Goal: Information Seeking & Learning: Compare options

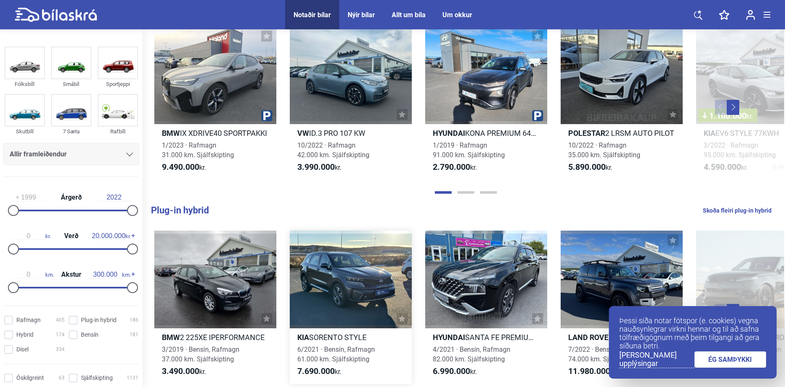
scroll to position [294, 0]
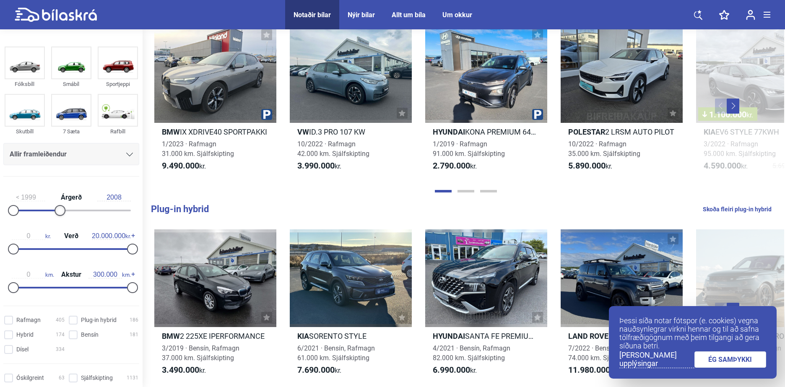
type input "2009"
drag, startPoint x: 125, startPoint y: 212, endPoint x: 68, endPoint y: 210, distance: 57.1
click at [68, 210] on div at bounding box center [65, 210] width 11 height 11
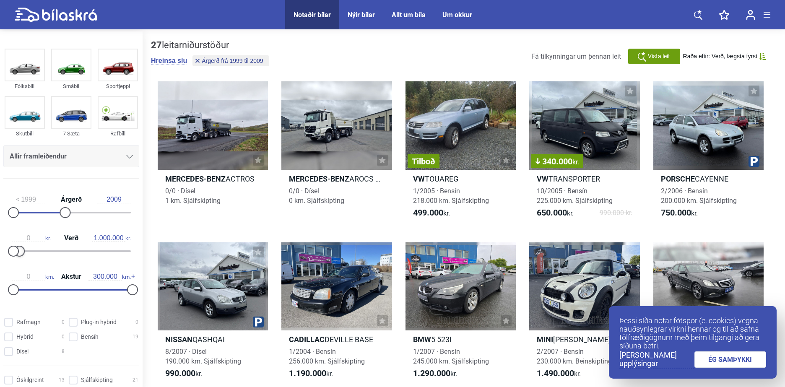
type input "900.000"
drag, startPoint x: 130, startPoint y: 249, endPoint x: 20, endPoint y: 254, distance: 110.0
click at [20, 254] on div at bounding box center [19, 251] width 11 height 11
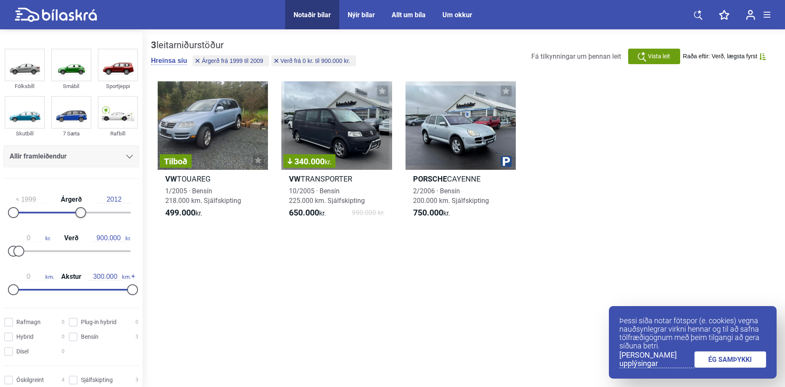
drag, startPoint x: 62, startPoint y: 212, endPoint x: 80, endPoint y: 213, distance: 17.7
click at [80, 213] on div at bounding box center [81, 212] width 11 height 11
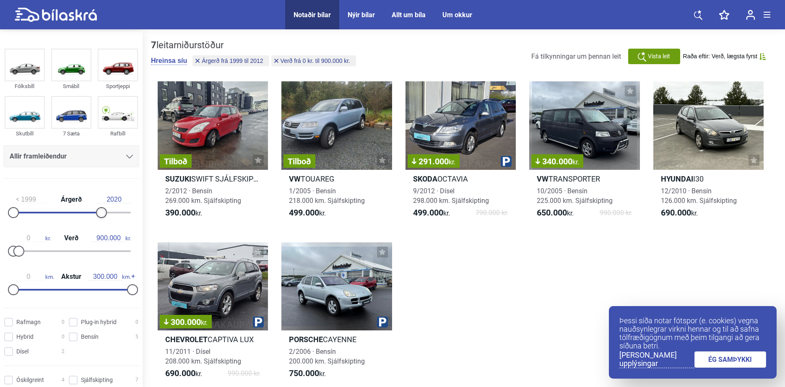
type input "2021"
drag, startPoint x: 82, startPoint y: 213, endPoint x: 128, endPoint y: 214, distance: 46.6
click at [128, 214] on div at bounding box center [127, 212] width 11 height 11
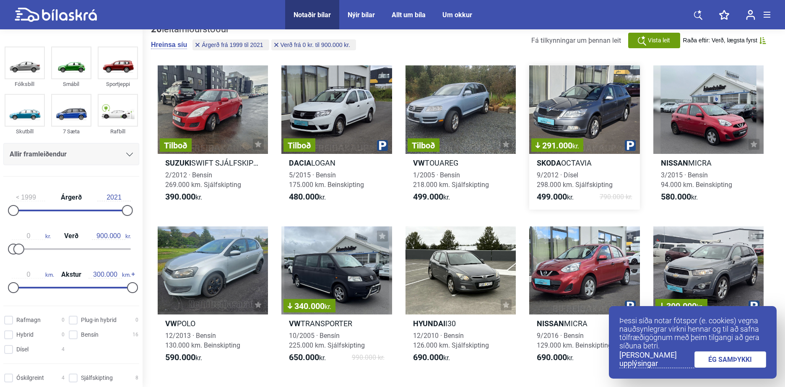
scroll to position [84, 0]
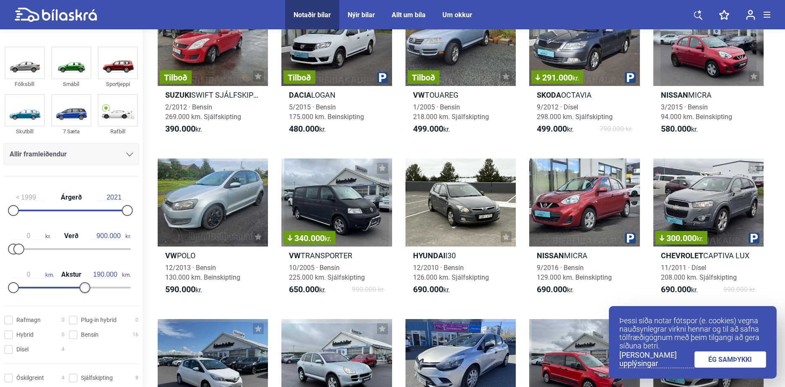
type input "200.000"
drag, startPoint x: 128, startPoint y: 287, endPoint x: 89, endPoint y: 289, distance: 38.7
click at [89, 289] on div at bounding box center [92, 287] width 11 height 11
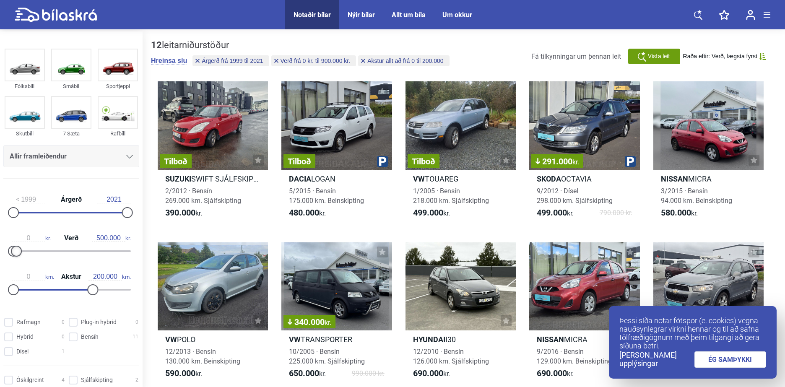
click at [20, 248] on div at bounding box center [16, 251] width 11 height 11
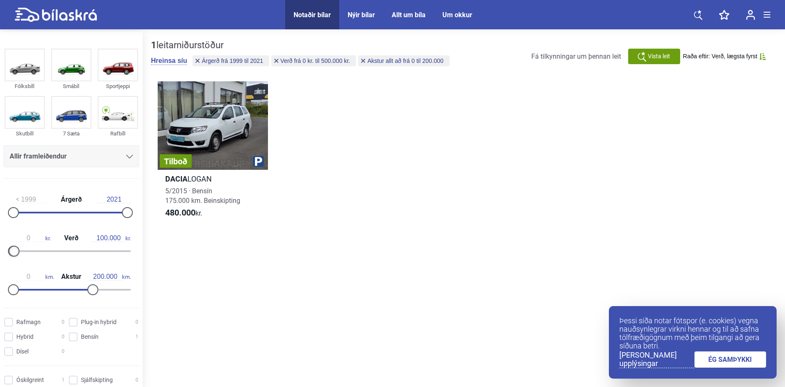
drag, startPoint x: 11, startPoint y: 249, endPoint x: 0, endPoint y: 250, distance: 11.3
click at [0, 250] on html "Notaðir bílar Nýir bílar Allt um bíla Um okkur Notaðir bílar Nýir bílar Allt um…" at bounding box center [392, 281] width 785 height 562
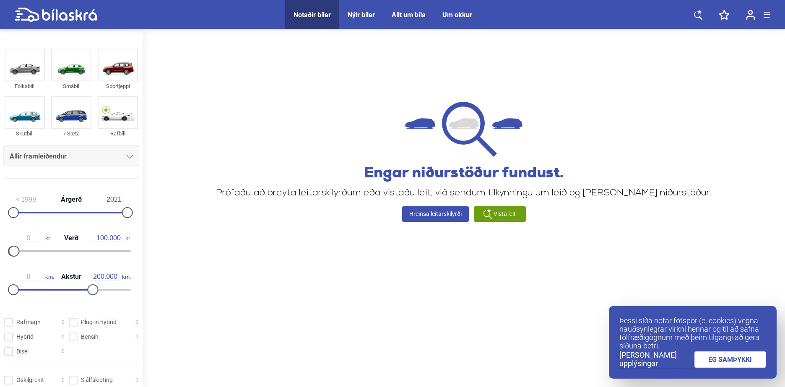
click at [3, 249] on div "0 kr. Verð 100.000 kr." at bounding box center [71, 243] width 136 height 39
drag, startPoint x: 13, startPoint y: 249, endPoint x: 18, endPoint y: 249, distance: 5.5
click at [18, 249] on div at bounding box center [19, 251] width 11 height 11
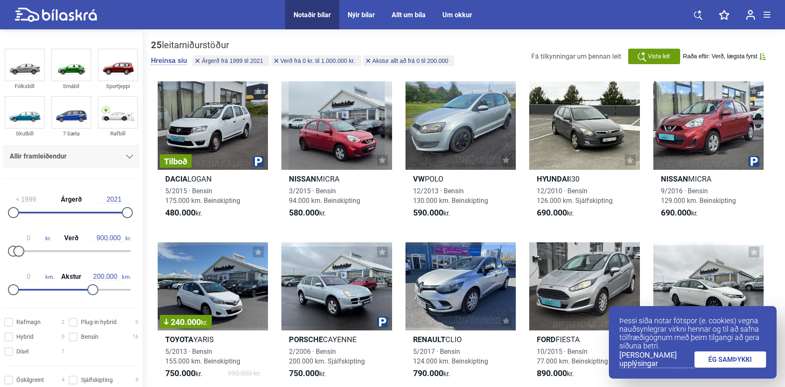
type input "800.000"
click at [19, 253] on div at bounding box center [18, 251] width 11 height 11
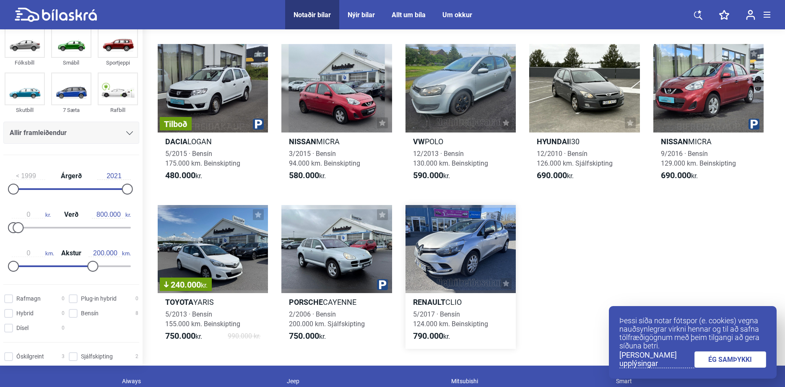
scroll to position [42, 0]
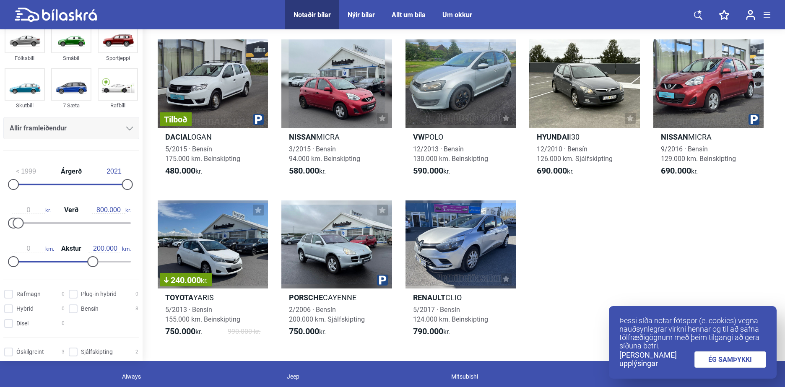
click at [721, 352] on link "ÉG SAMÞYKKI" at bounding box center [731, 360] width 72 height 16
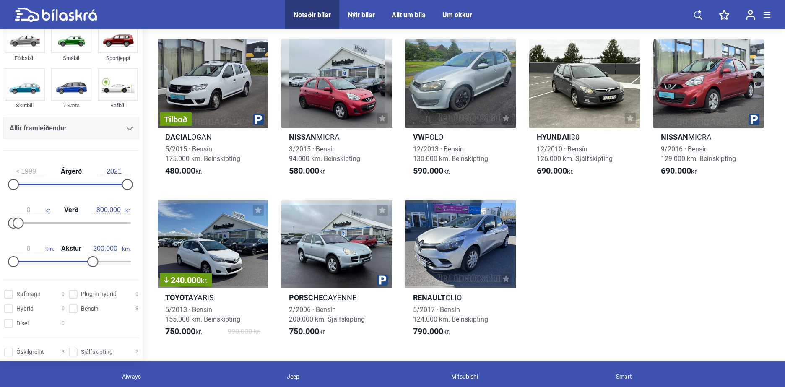
scroll to position [0, 0]
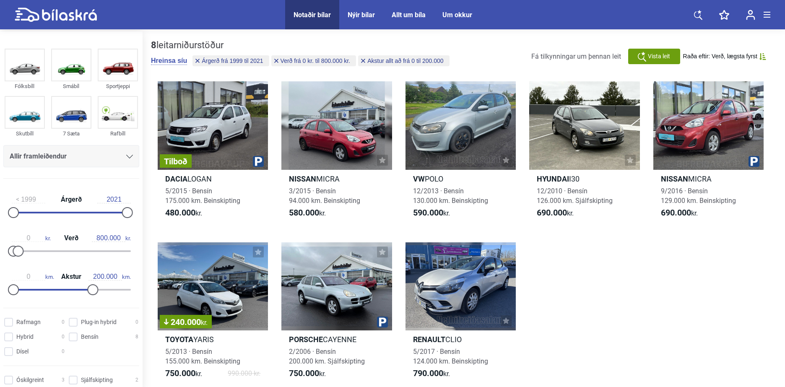
drag, startPoint x: 667, startPoint y: 230, endPoint x: 649, endPoint y: 135, distance: 97.1
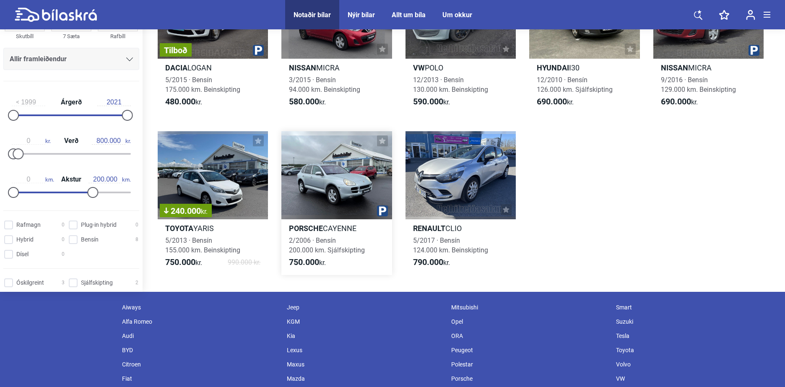
scroll to position [126, 0]
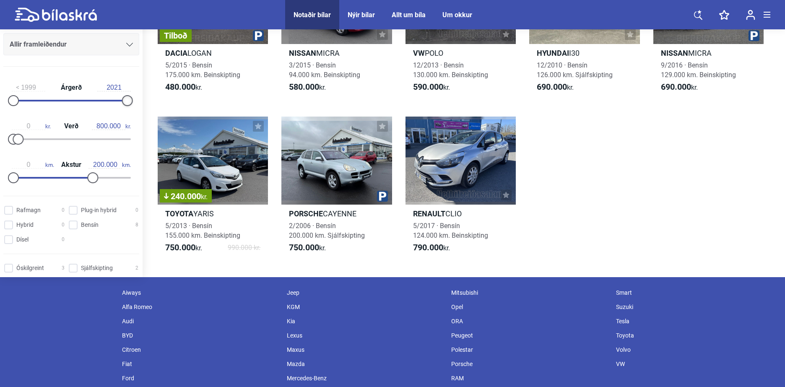
type input "2022"
drag, startPoint x: 126, startPoint y: 103, endPoint x: 157, endPoint y: 102, distance: 31.1
click at [157, 102] on div "Fólksbíll Smábíl Sportjeppi Skutbíll 7 Sæta Rafbíll Allir framleiðendur [PERSON…" at bounding box center [392, 92] width 785 height 372
